Goal: Task Accomplishment & Management: Manage account settings

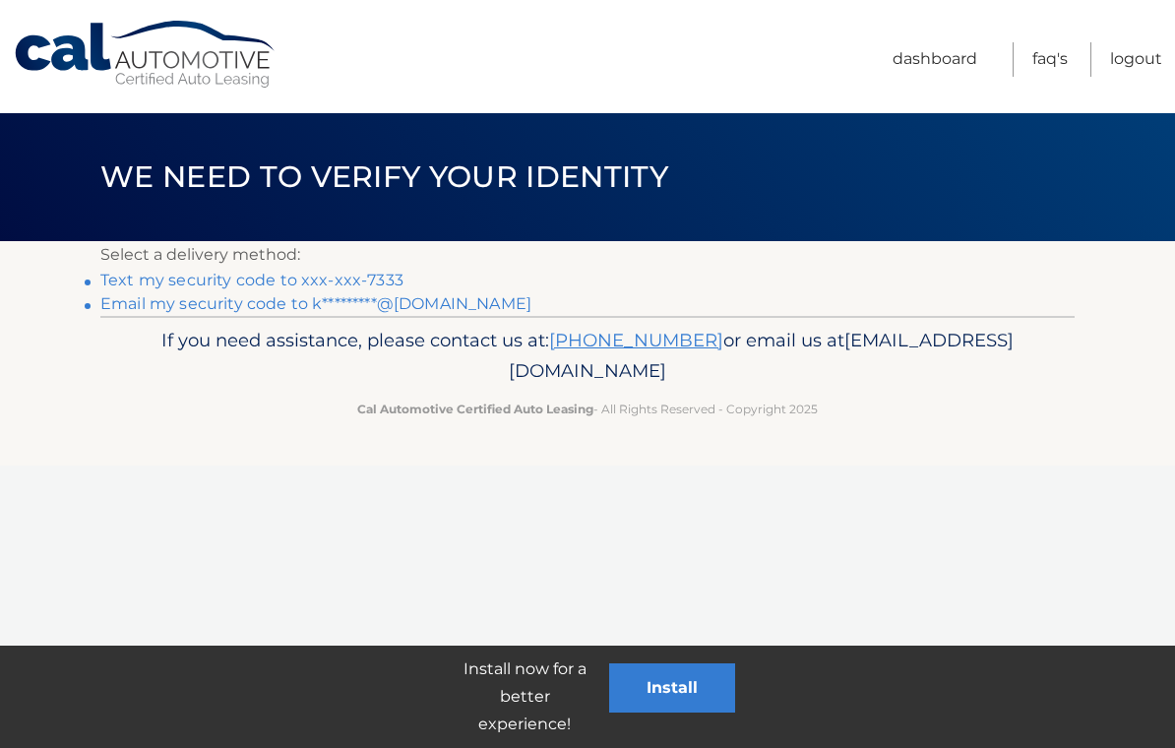
click at [304, 280] on link "Text my security code to xxx-xxx-7333" at bounding box center [251, 280] width 303 height 19
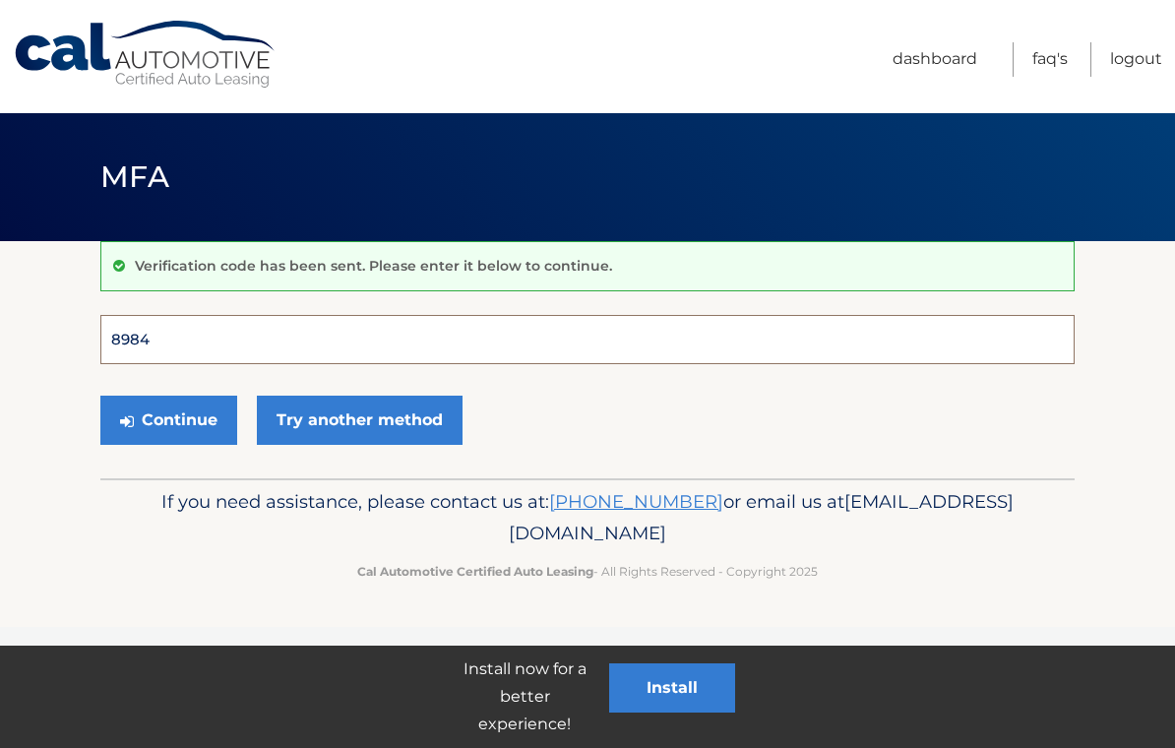
type input "898462"
click at [168, 419] on button "Continue" at bounding box center [168, 420] width 137 height 49
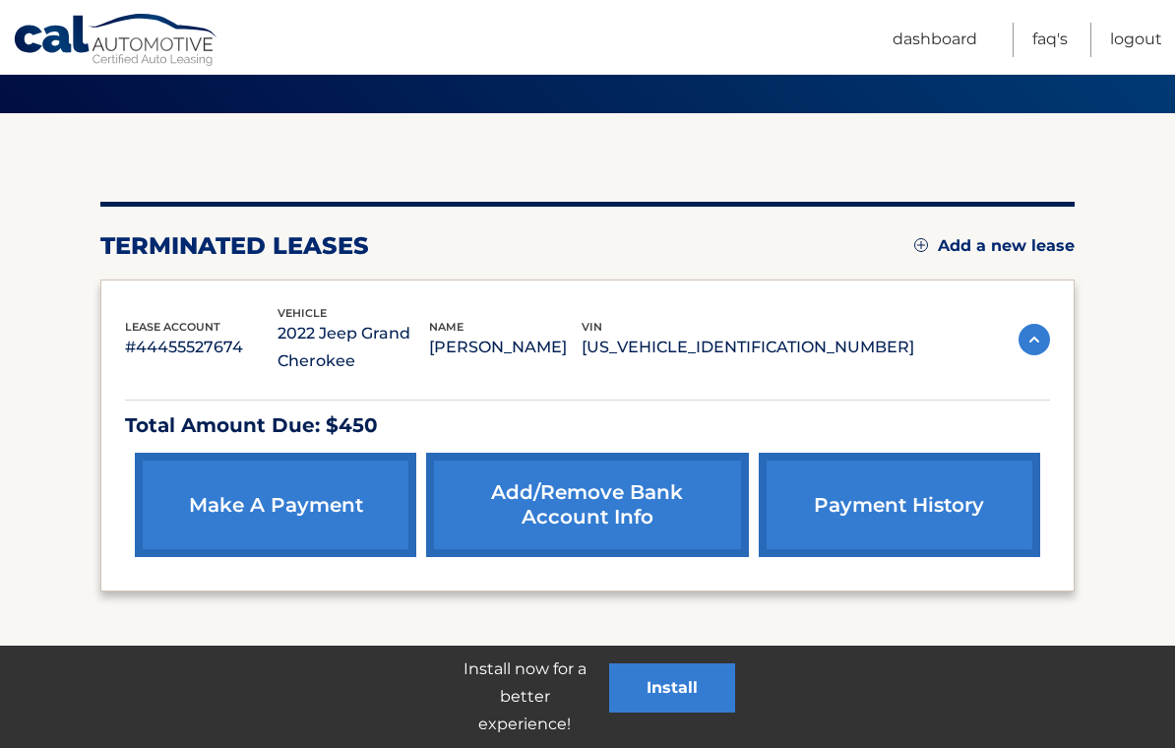
scroll to position [147, 0]
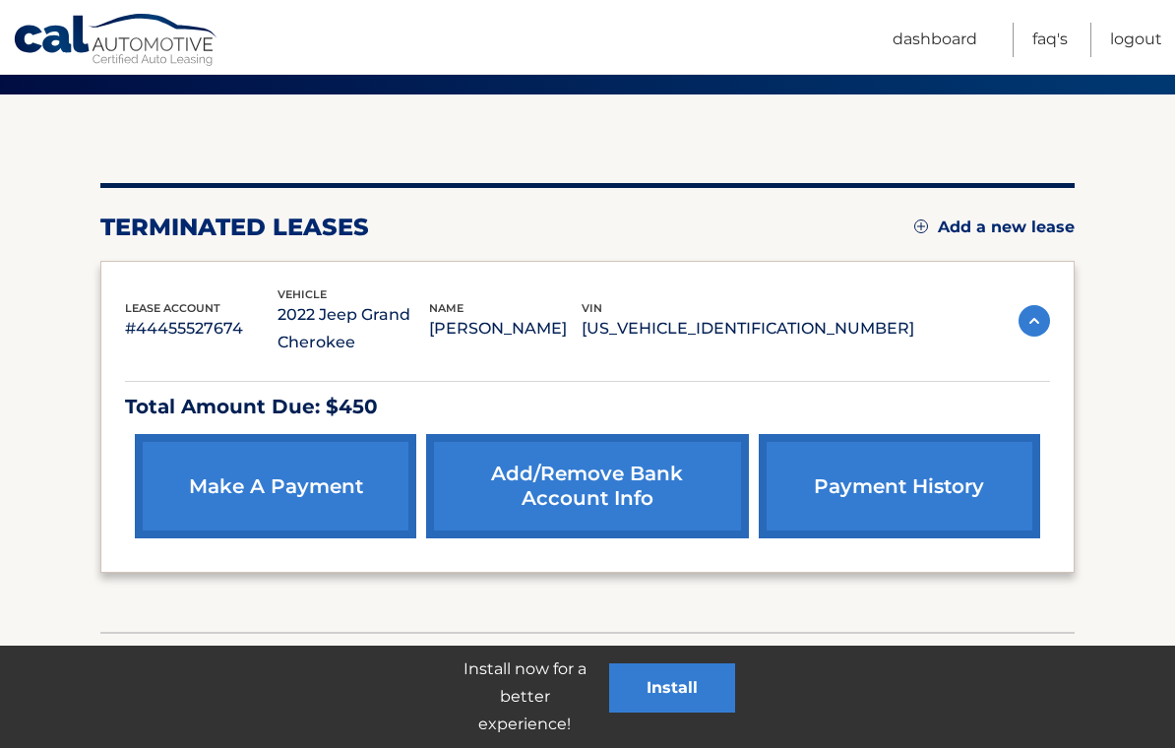
click at [973, 493] on link "payment history" at bounding box center [899, 486] width 281 height 104
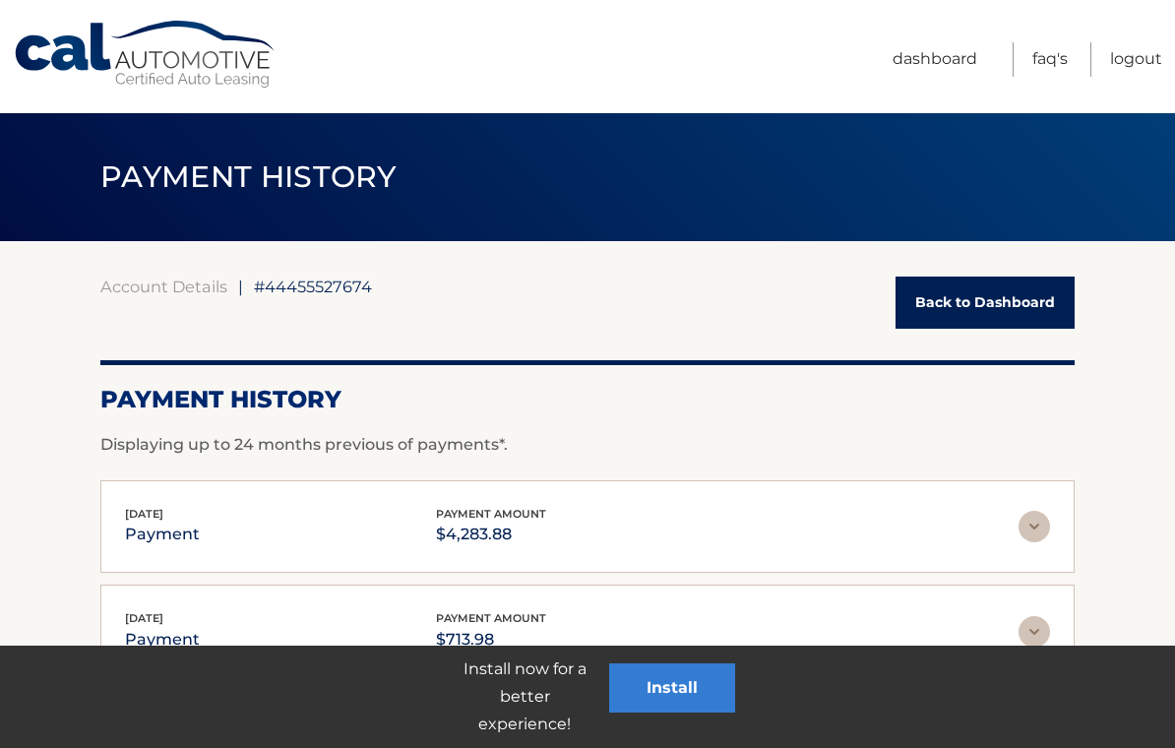
click at [1008, 304] on link "Back to Dashboard" at bounding box center [984, 302] width 179 height 52
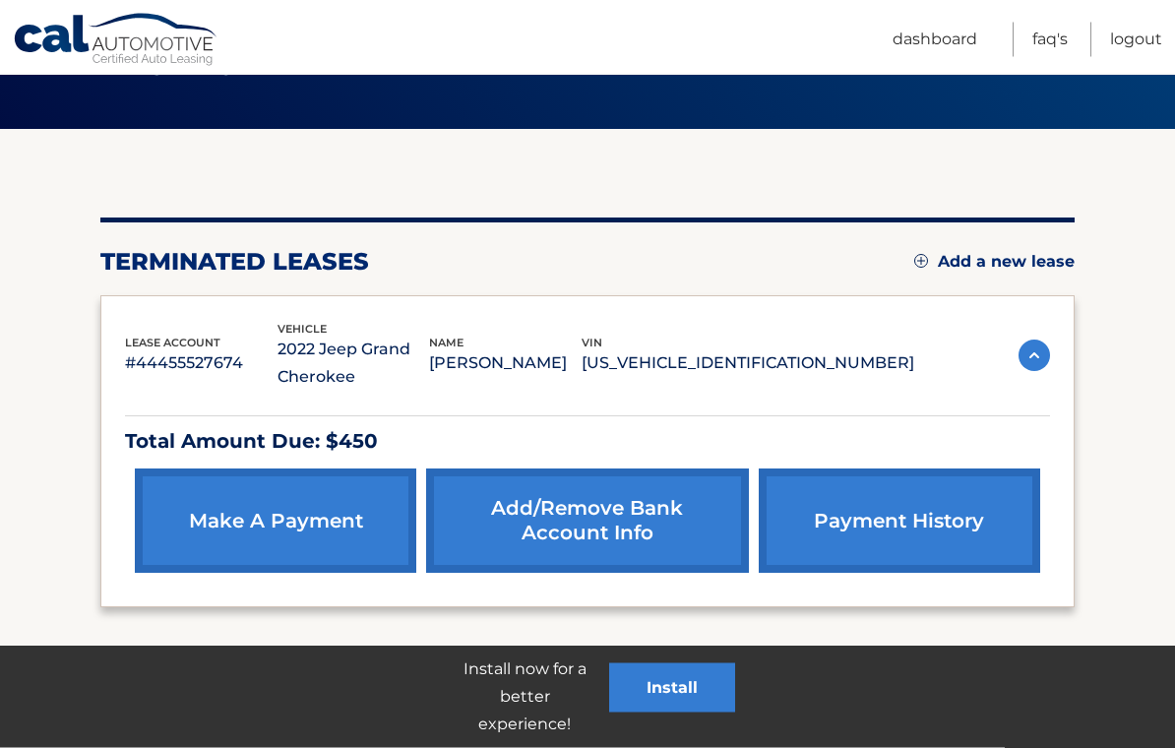
scroll to position [147, 0]
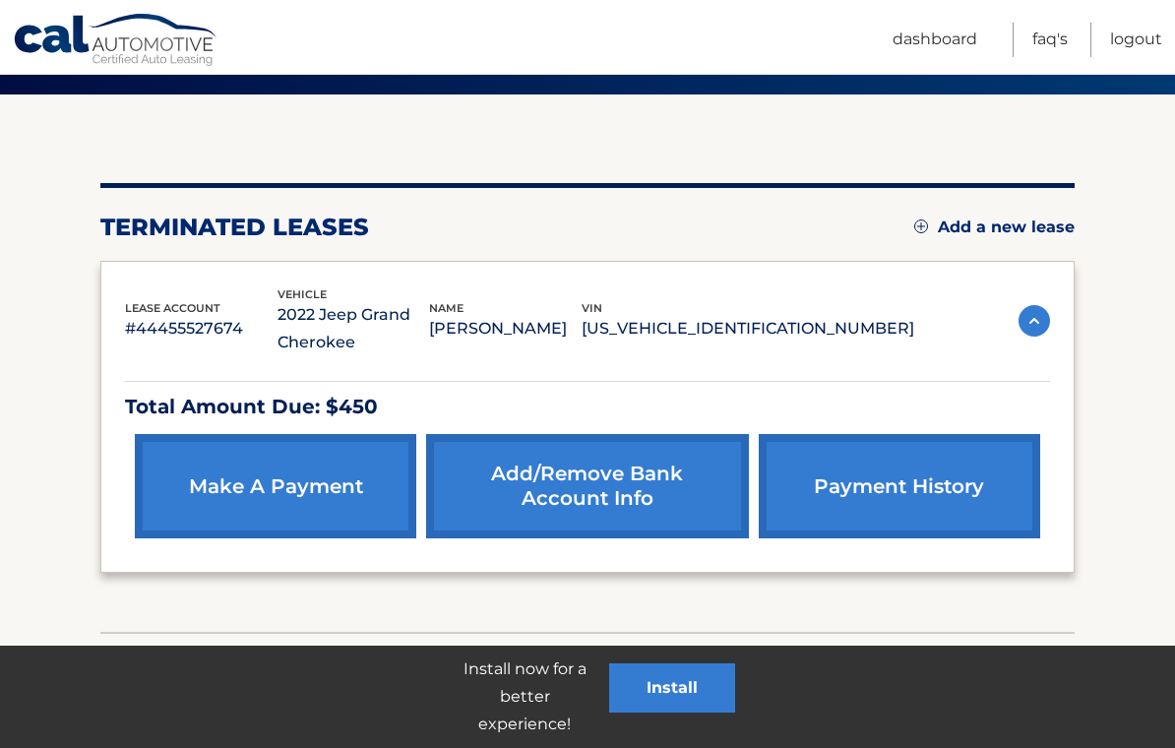
click at [206, 488] on link "make a payment" at bounding box center [275, 486] width 281 height 104
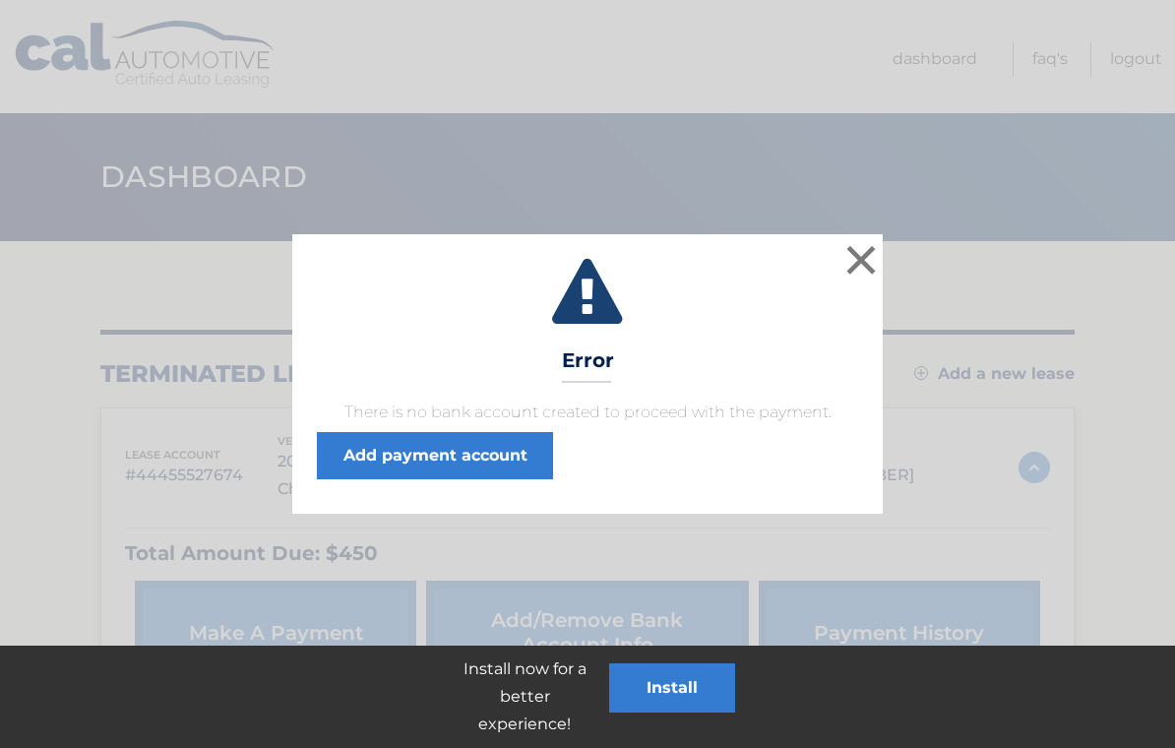
click at [508, 462] on link "Add payment account" at bounding box center [435, 455] width 236 height 47
click at [859, 270] on button "×" at bounding box center [860, 259] width 39 height 39
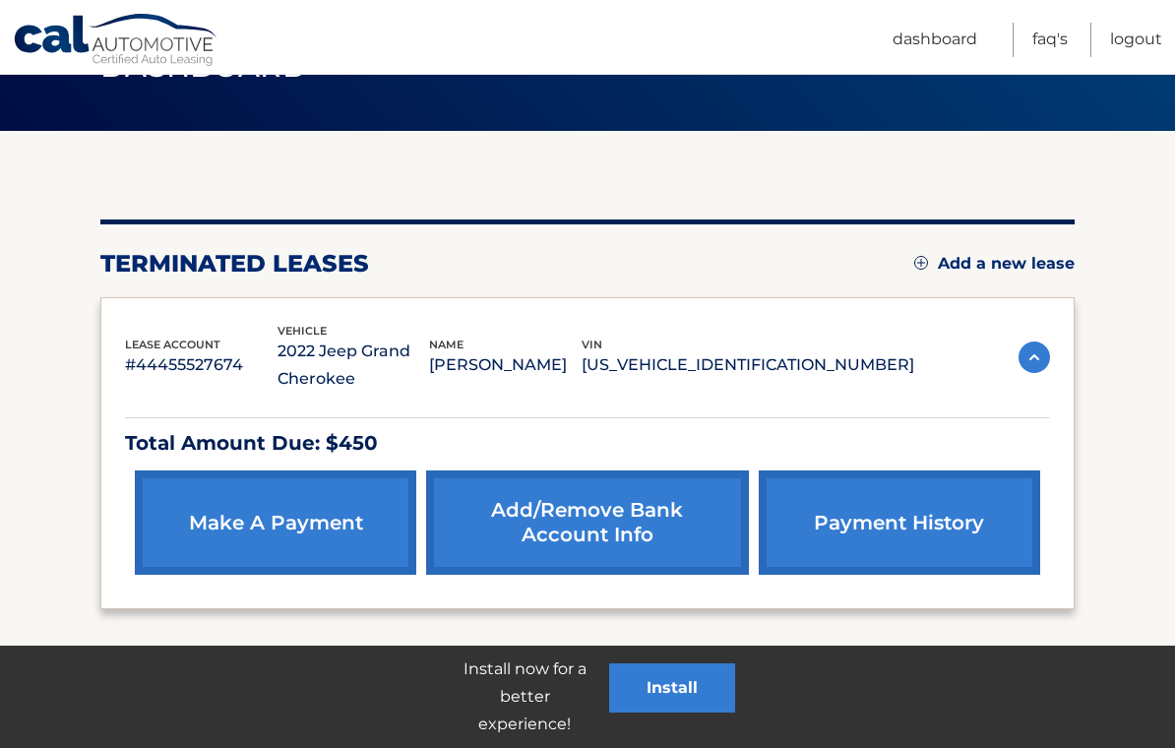
scroll to position [147, 0]
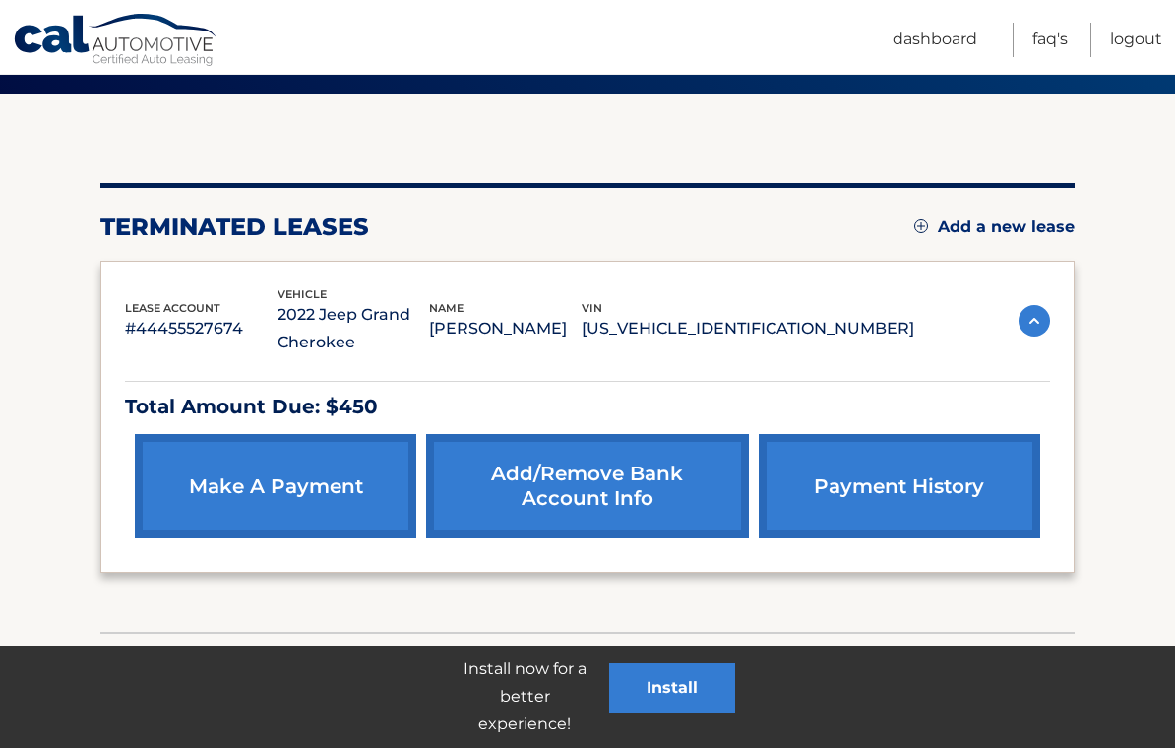
click at [659, 502] on link "Add/Remove bank account info" at bounding box center [587, 486] width 322 height 104
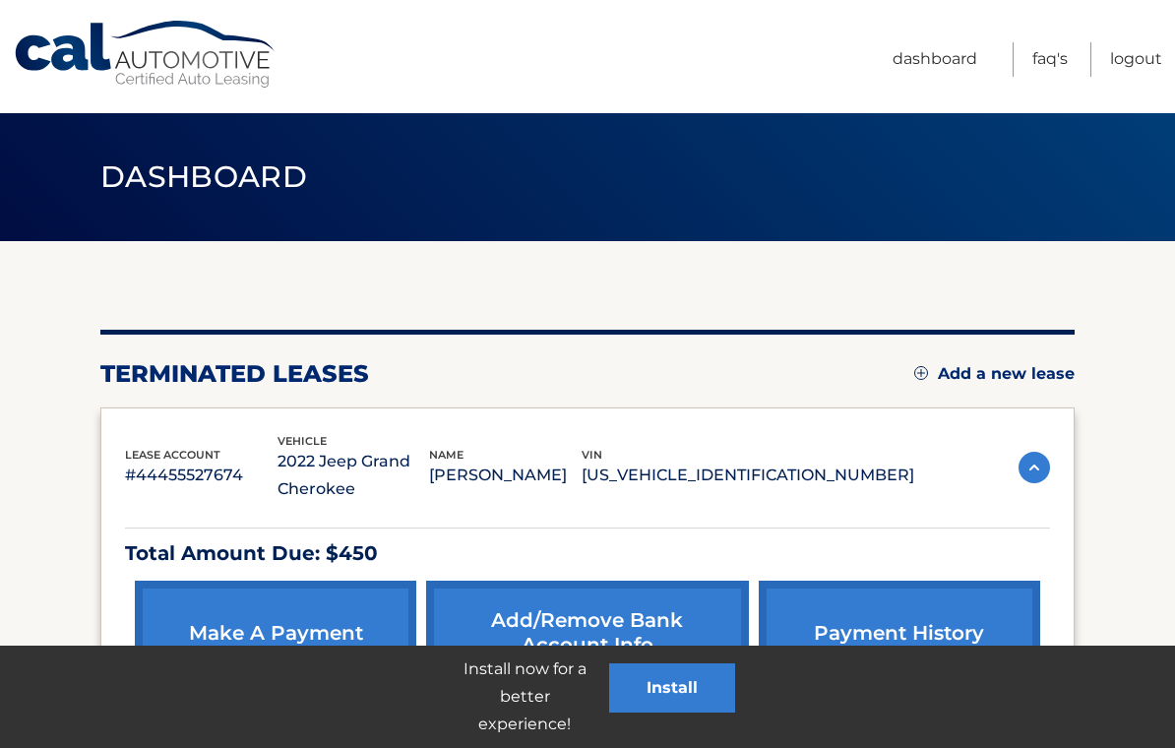
scroll to position [177, 0]
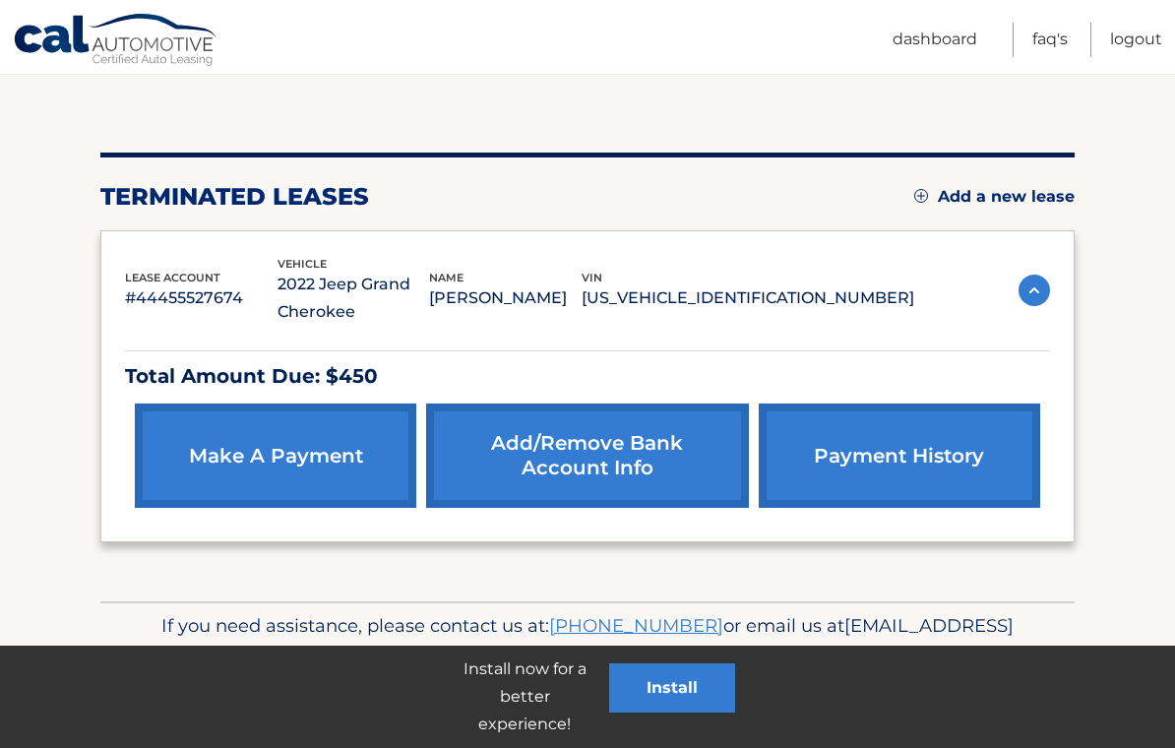
click at [238, 464] on link "make a payment" at bounding box center [275, 455] width 281 height 104
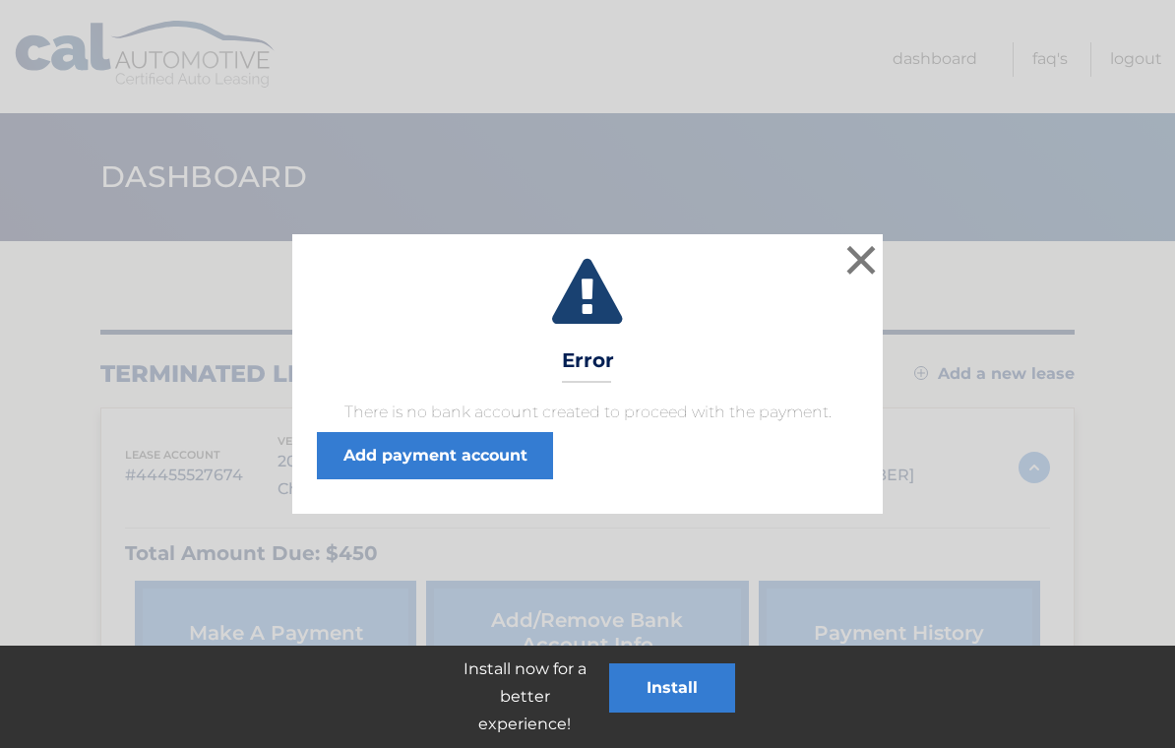
click at [358, 462] on link "Add payment account" at bounding box center [435, 455] width 236 height 47
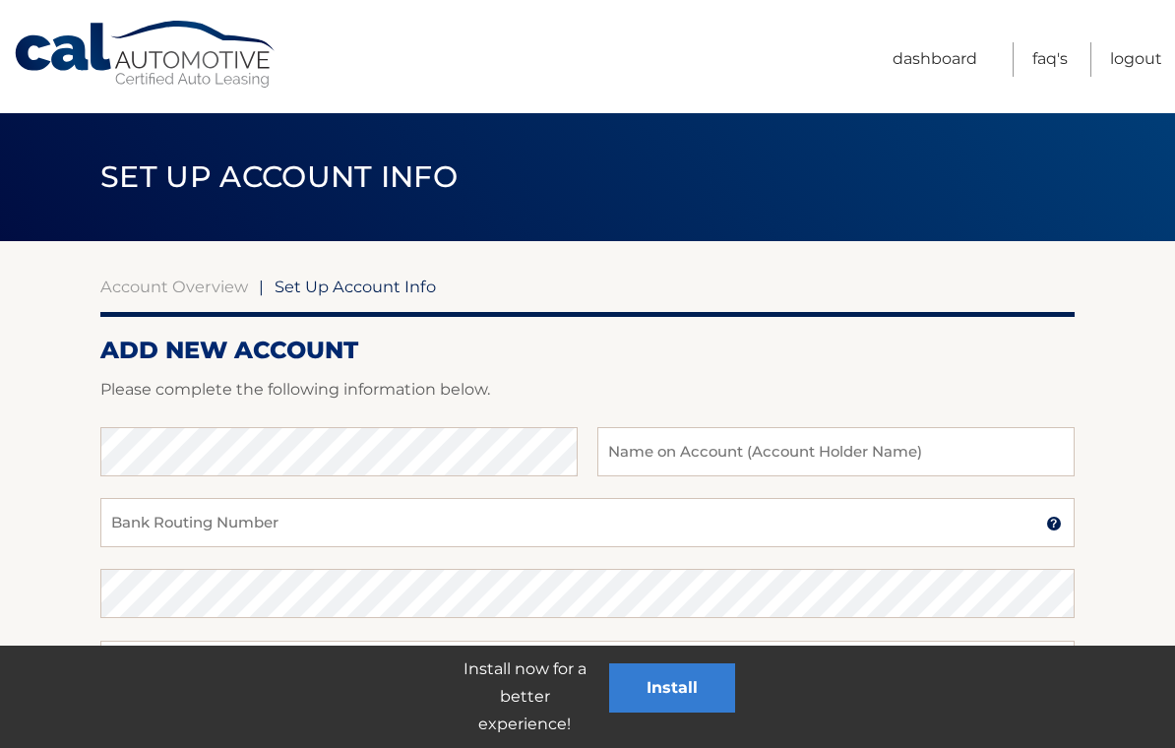
click at [1049, 62] on link "FAQ's" at bounding box center [1049, 59] width 35 height 34
